Goal: Task Accomplishment & Management: Manage account settings

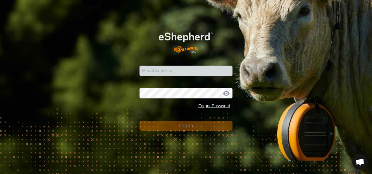
type input "[EMAIL_ADDRESS][DOMAIN_NAME]"
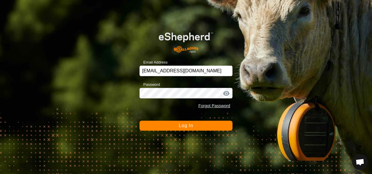
click at [191, 127] on span "Log In" at bounding box center [186, 125] width 14 height 5
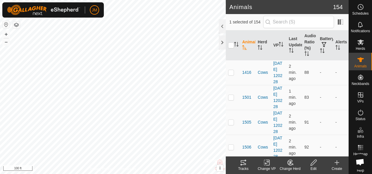
checkbox input "false"
checkbox input "true"
checkbox input "false"
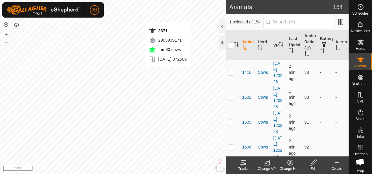
checkbox input "true"
click at [245, 164] on icon at bounding box center [243, 162] width 5 height 5
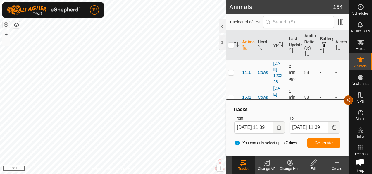
click at [347, 100] on button "button" at bounding box center [348, 99] width 9 height 9
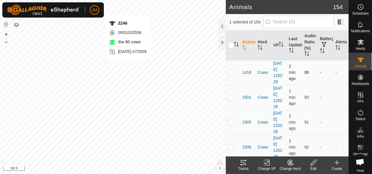
checkbox input "true"
checkbox input "false"
click at [241, 162] on icon at bounding box center [243, 162] width 5 height 5
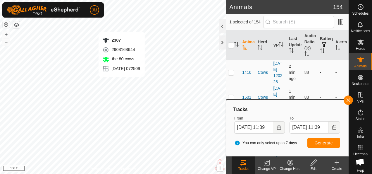
checkbox input "false"
click at [245, 164] on icon at bounding box center [243, 162] width 5 height 5
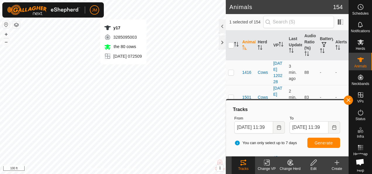
checkbox input "false"
click at [350, 101] on button "button" at bounding box center [348, 99] width 9 height 9
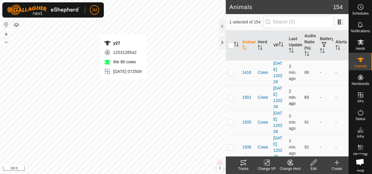
checkbox input "false"
checkbox input "true"
click at [245, 162] on icon at bounding box center [243, 162] width 7 height 7
